Goal: Find specific page/section: Find specific page/section

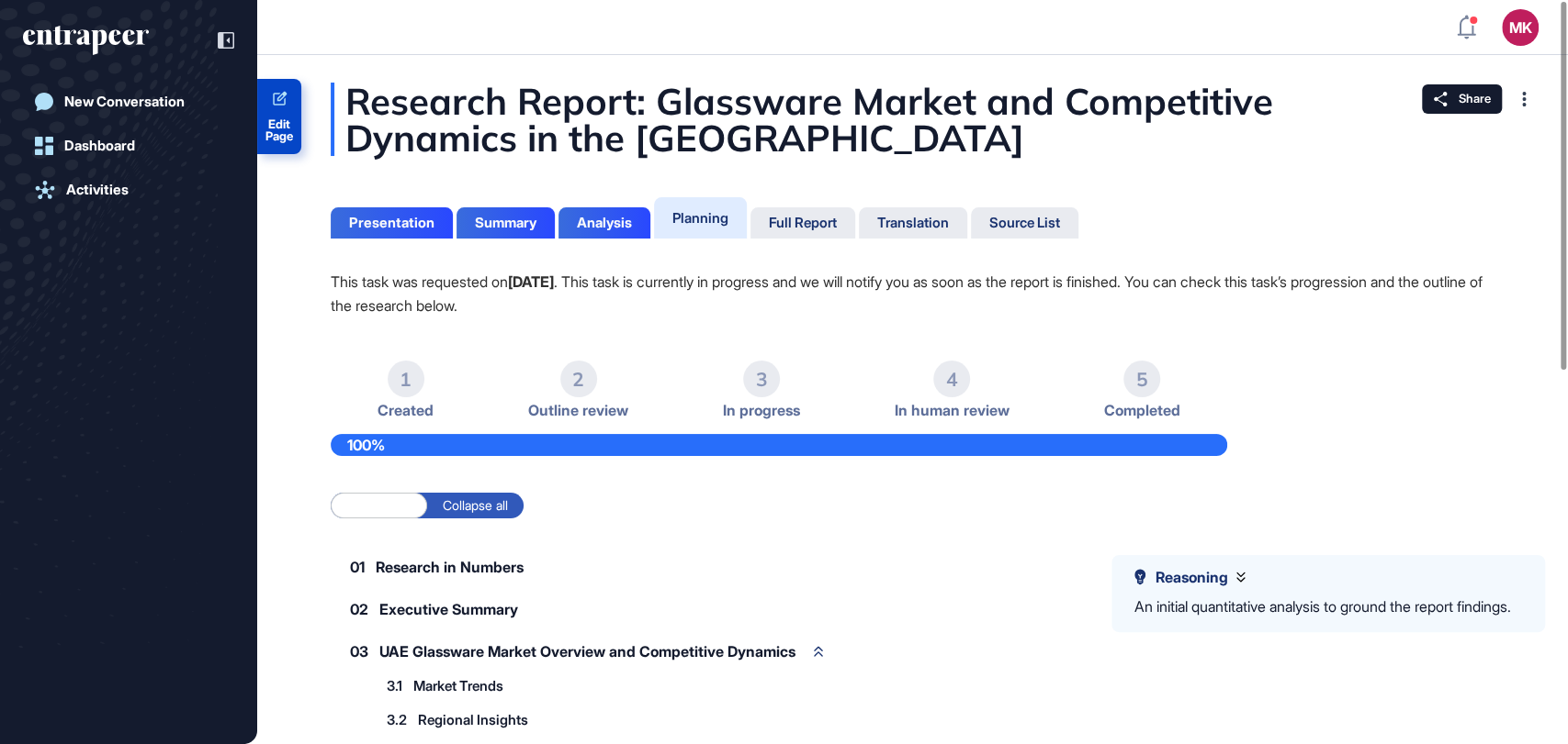
click at [282, 95] on icon at bounding box center [279, 99] width 17 height 17
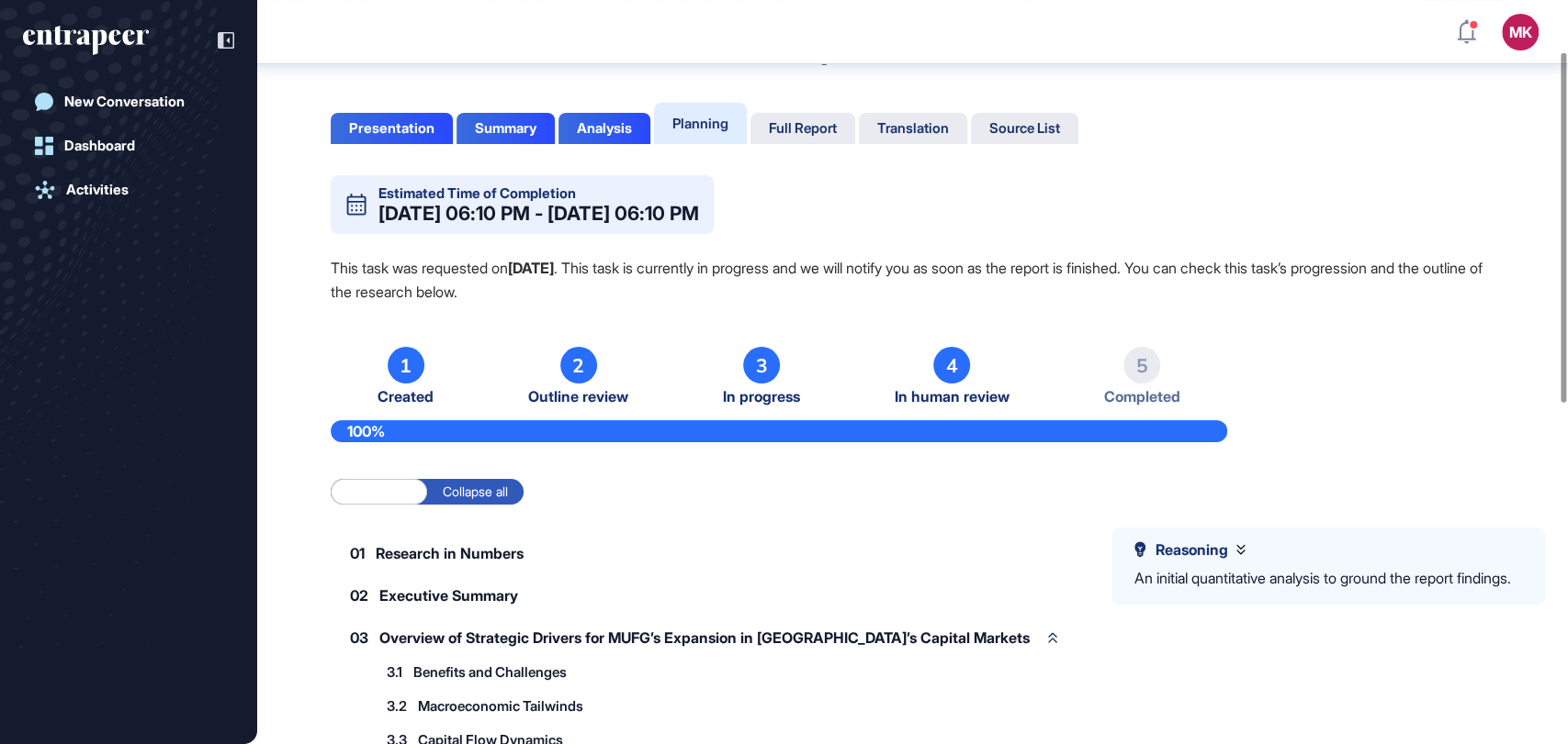
scroll to position [110, 0]
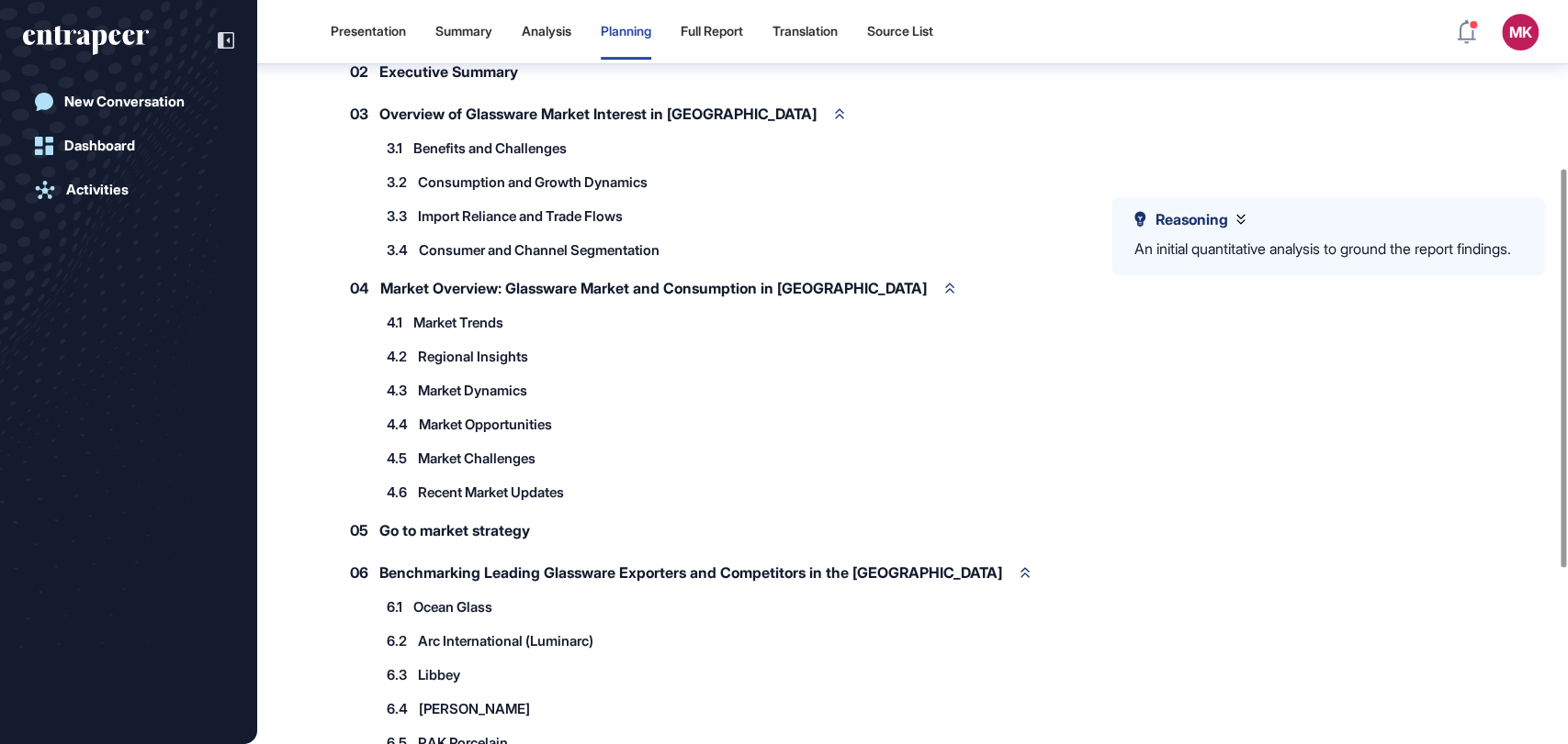
scroll to position [641, 0]
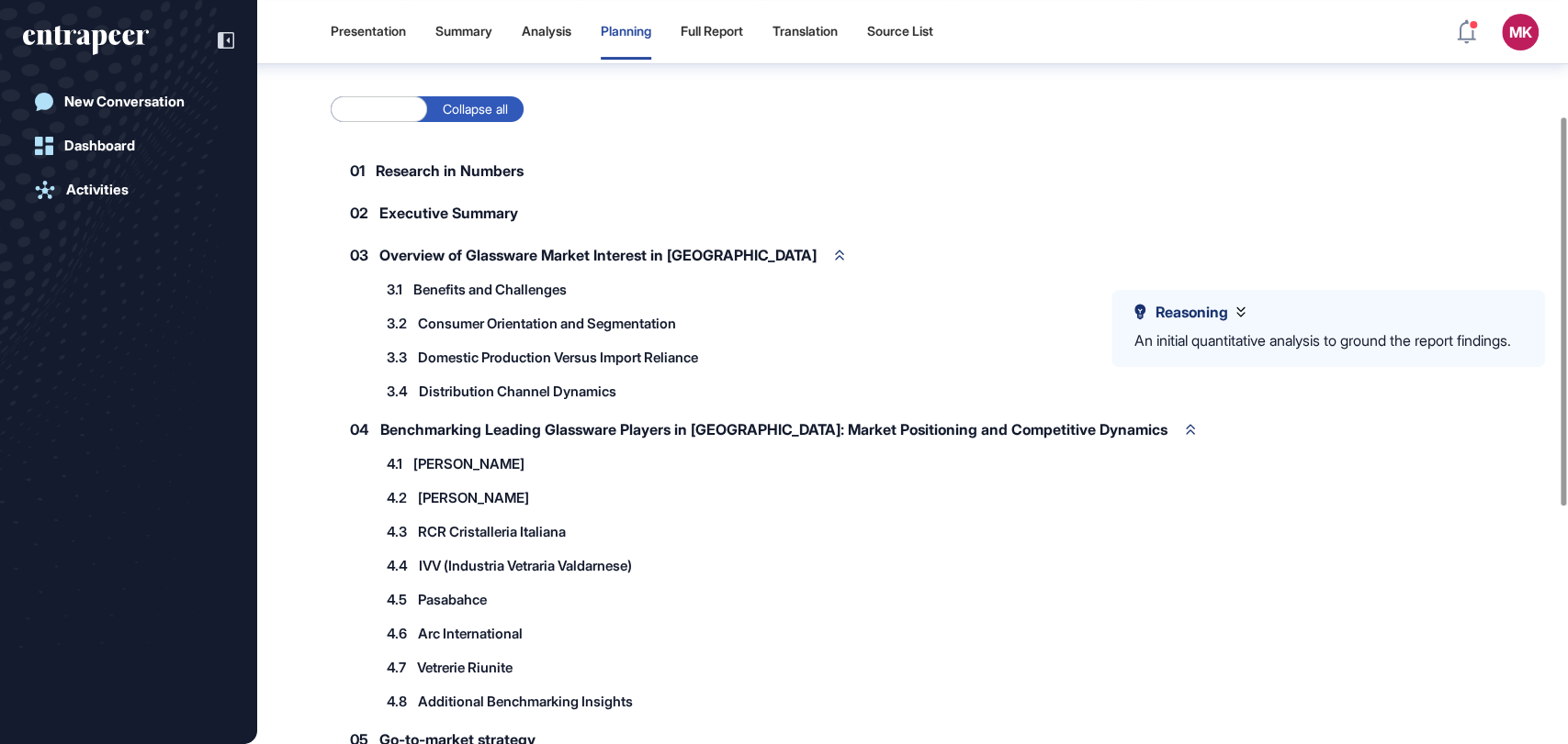
scroll to position [166, 0]
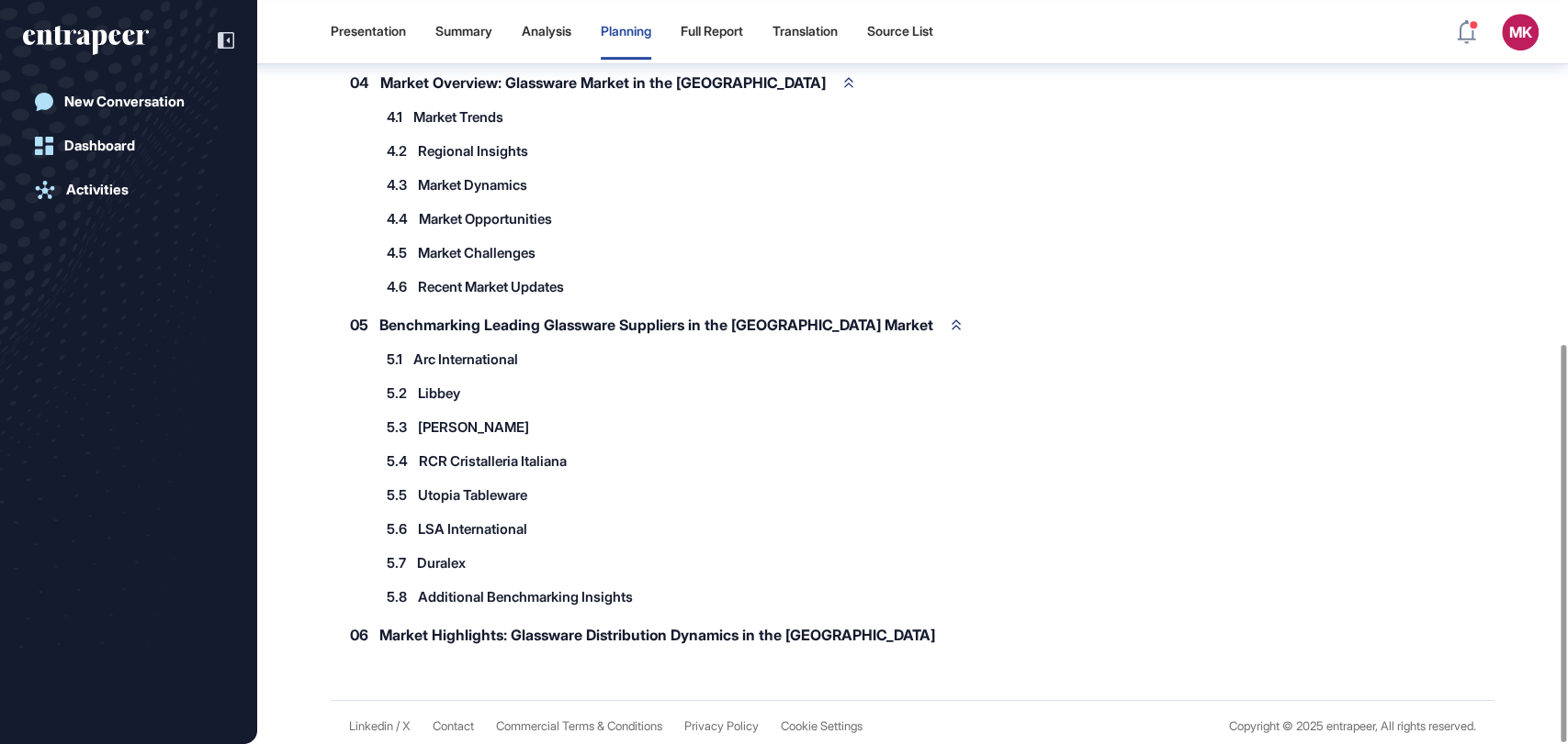
scroll to position [640, 0]
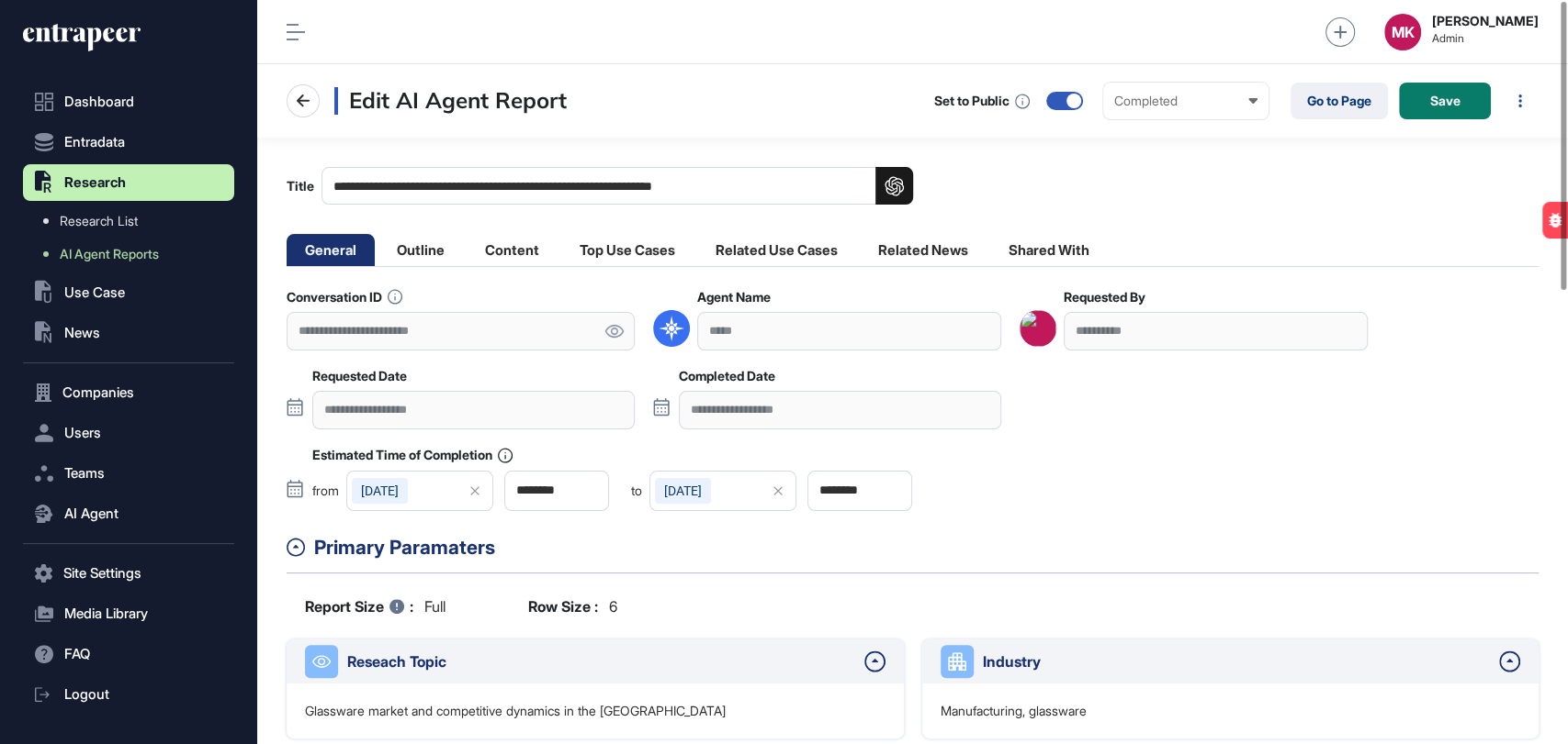
click at [615, 326] on icon at bounding box center [614, 332] width 19 height 13
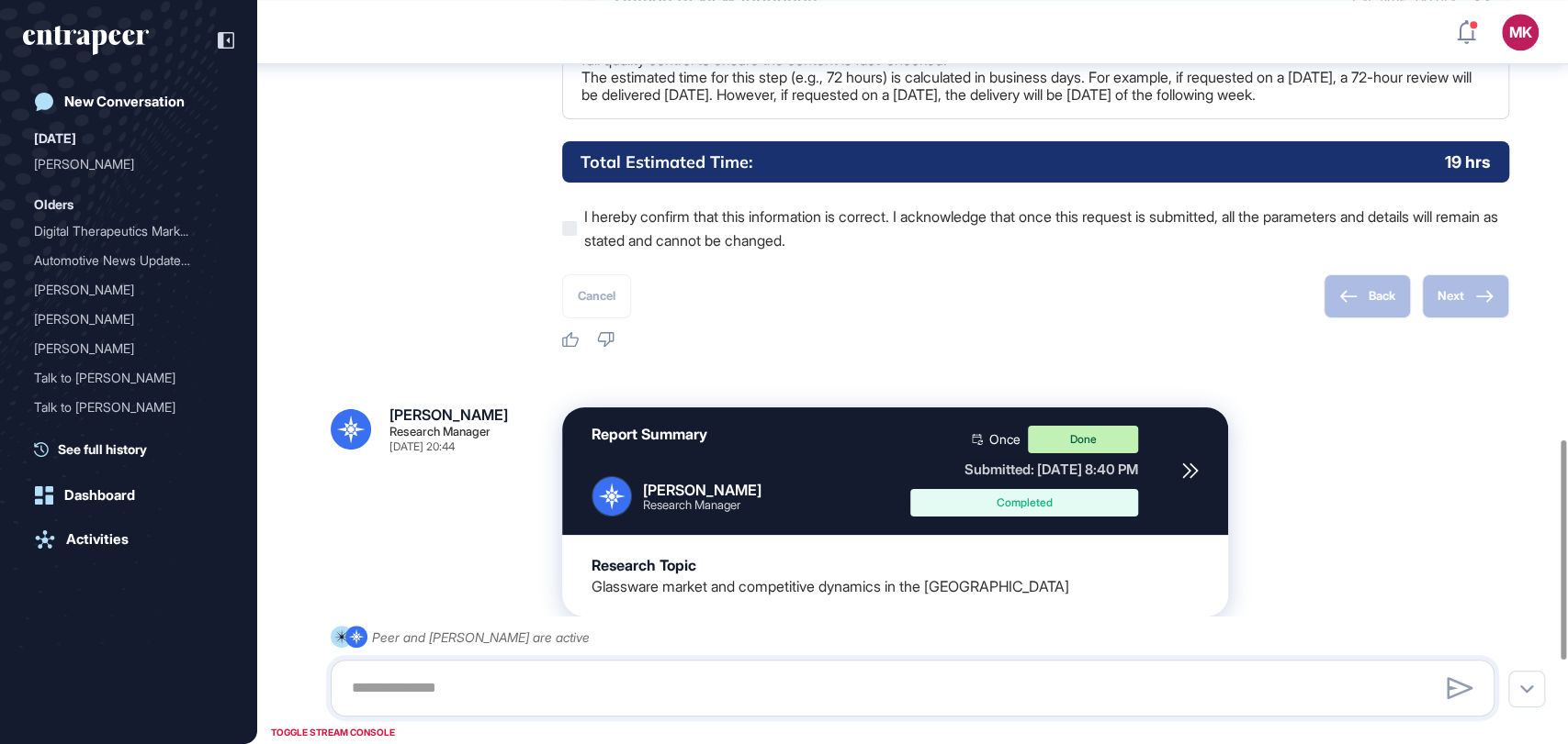
scroll to position [1671, 0]
